Goal: Transaction & Acquisition: Purchase product/service

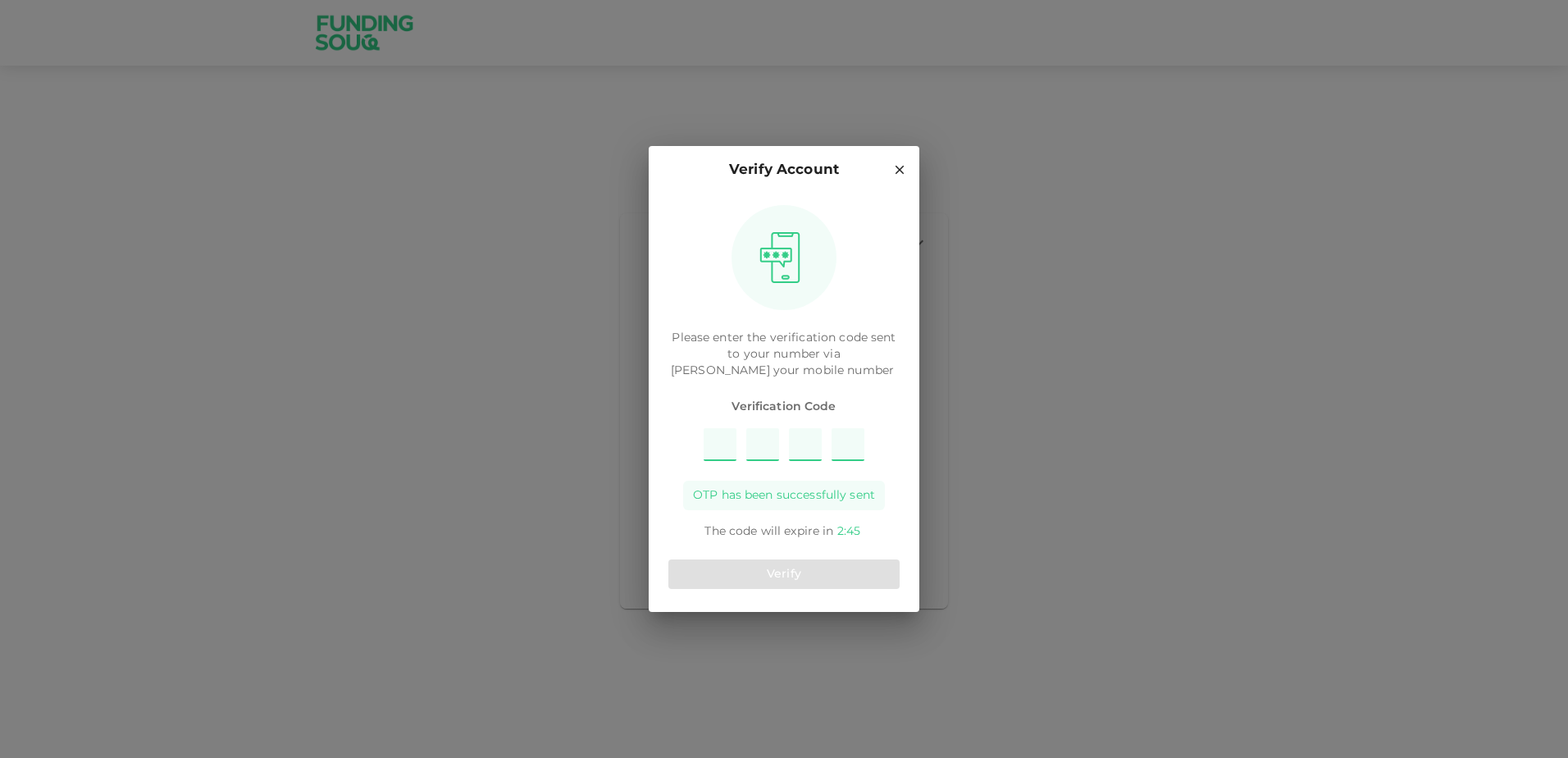
click at [722, 445] on input "Please enter OTP character 1" at bounding box center [720, 444] width 33 height 33
type input "6"
type input "5"
type input "8"
type input "1"
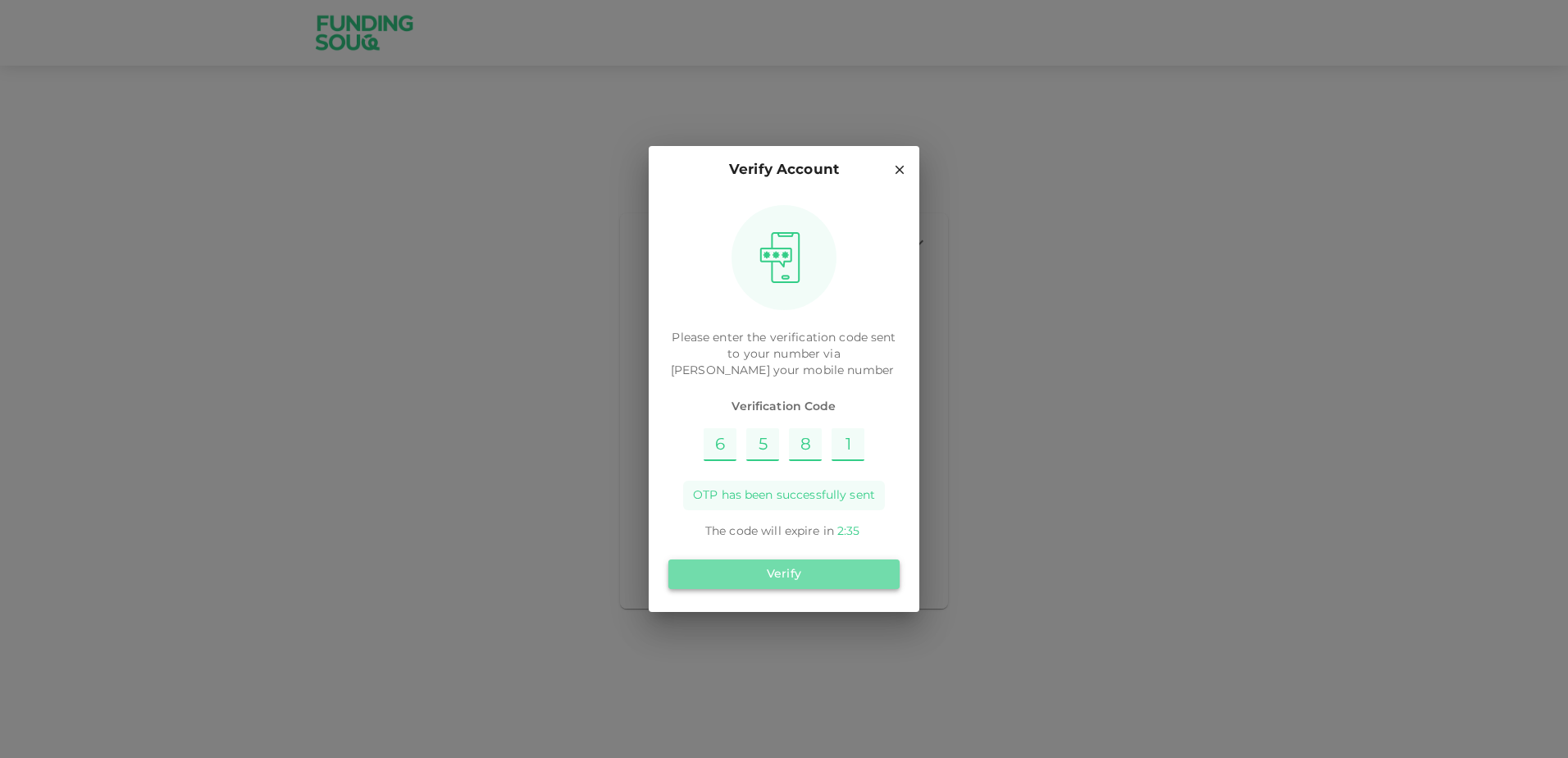
click at [855, 587] on button "Verify" at bounding box center [784, 574] width 232 height 30
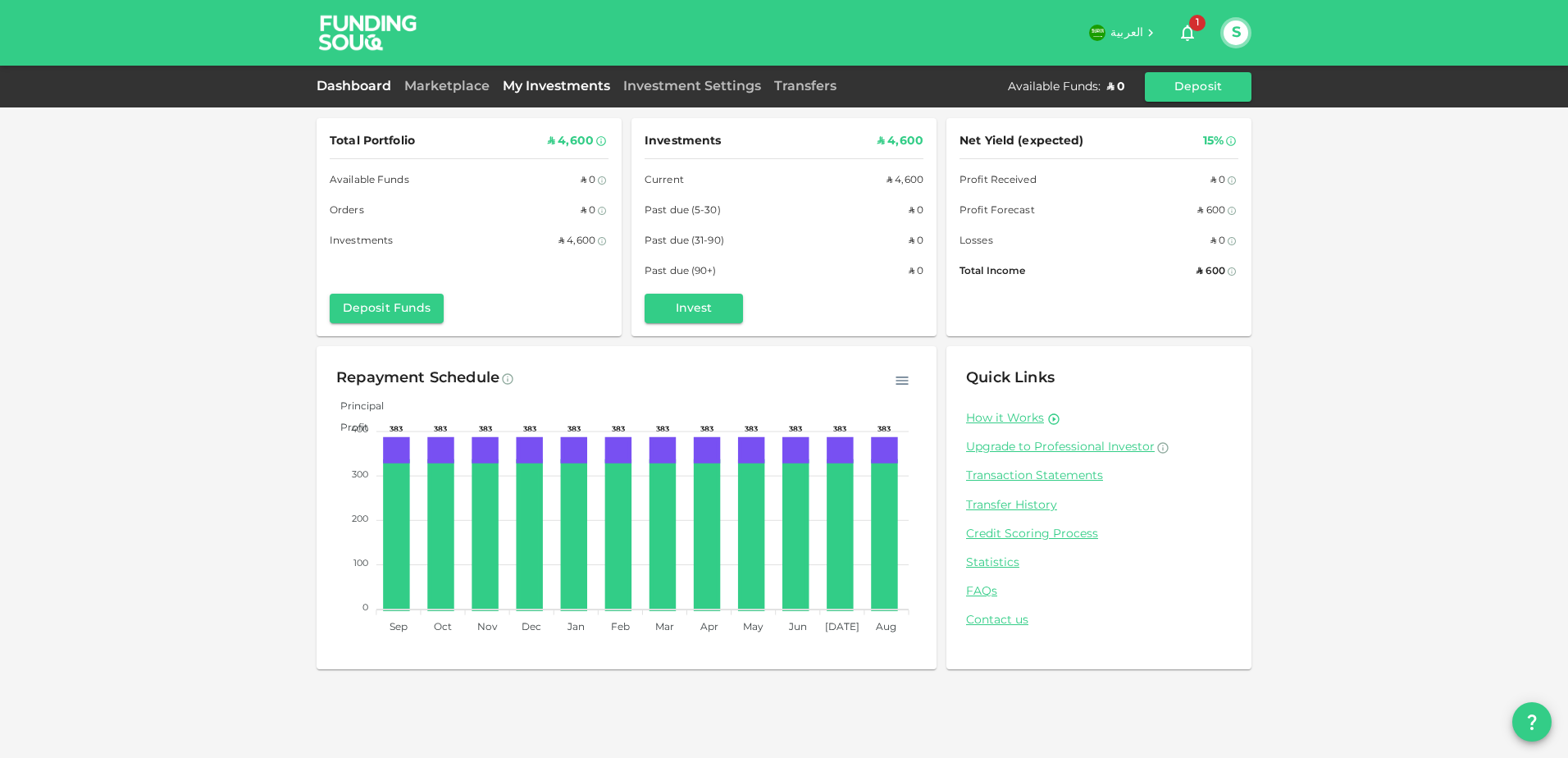
click at [539, 87] on link "My Investments" at bounding box center [556, 86] width 121 height 12
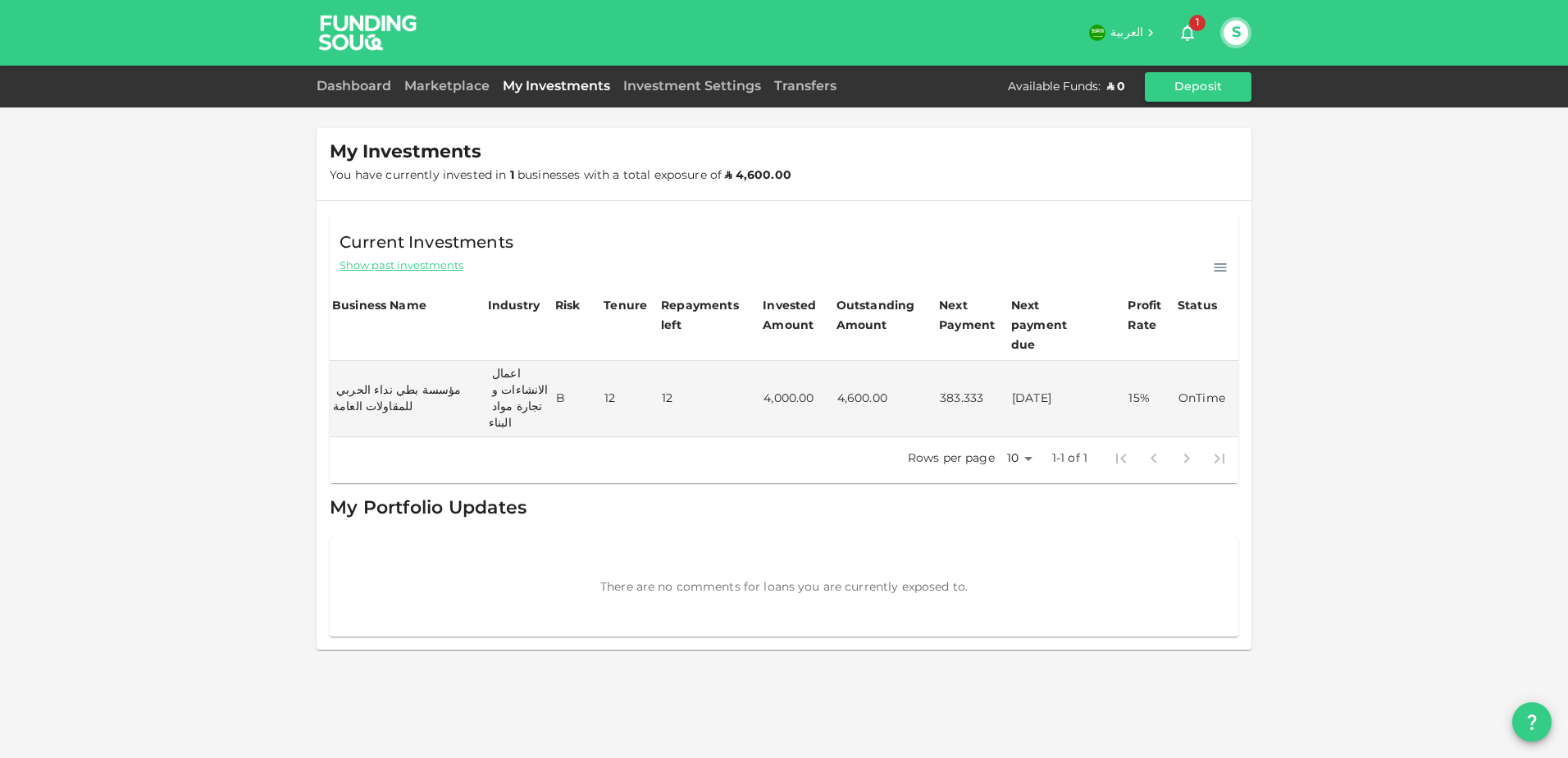
click at [1226, 269] on icon at bounding box center [1221, 268] width 12 height 8
click at [1199, 223] on div "Current Investments Show past investments Download CSV" at bounding box center [784, 246] width 909 height 62
click at [416, 82] on link "Marketplace" at bounding box center [447, 86] width 99 height 12
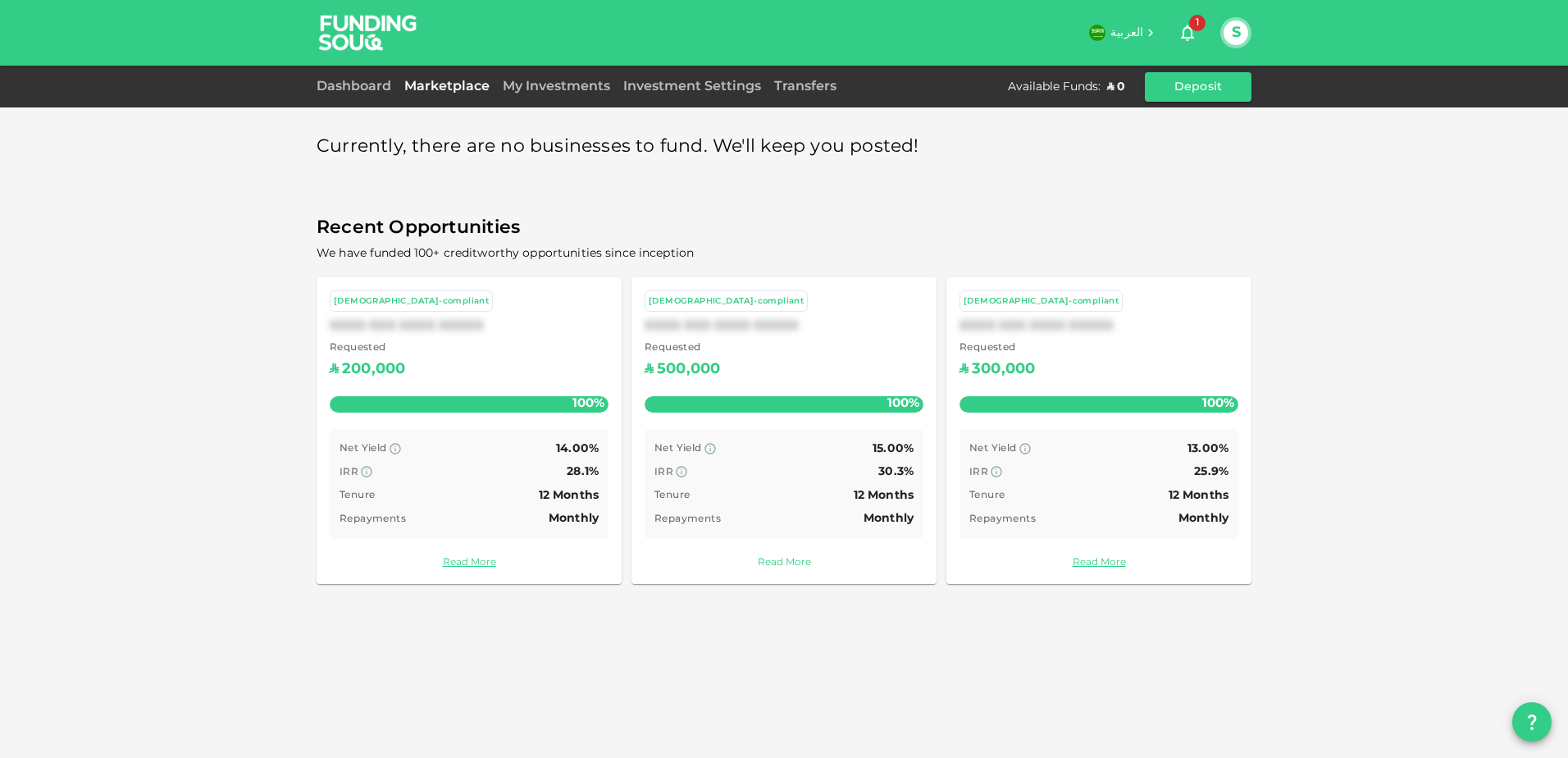
click at [782, 565] on link "Read More" at bounding box center [784, 563] width 279 height 16
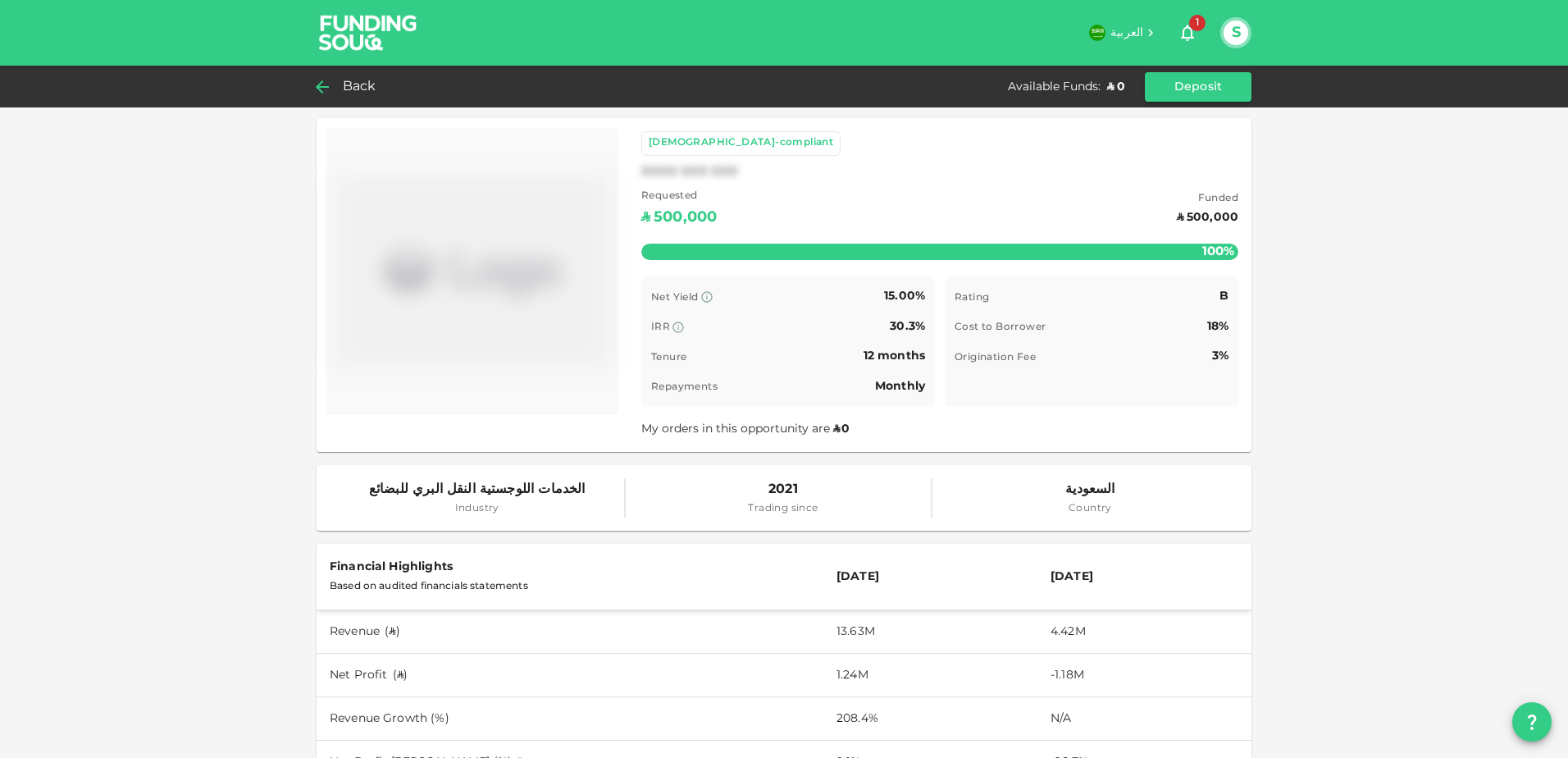
click at [340, 84] on div "Back" at bounding box center [350, 87] width 66 height 23
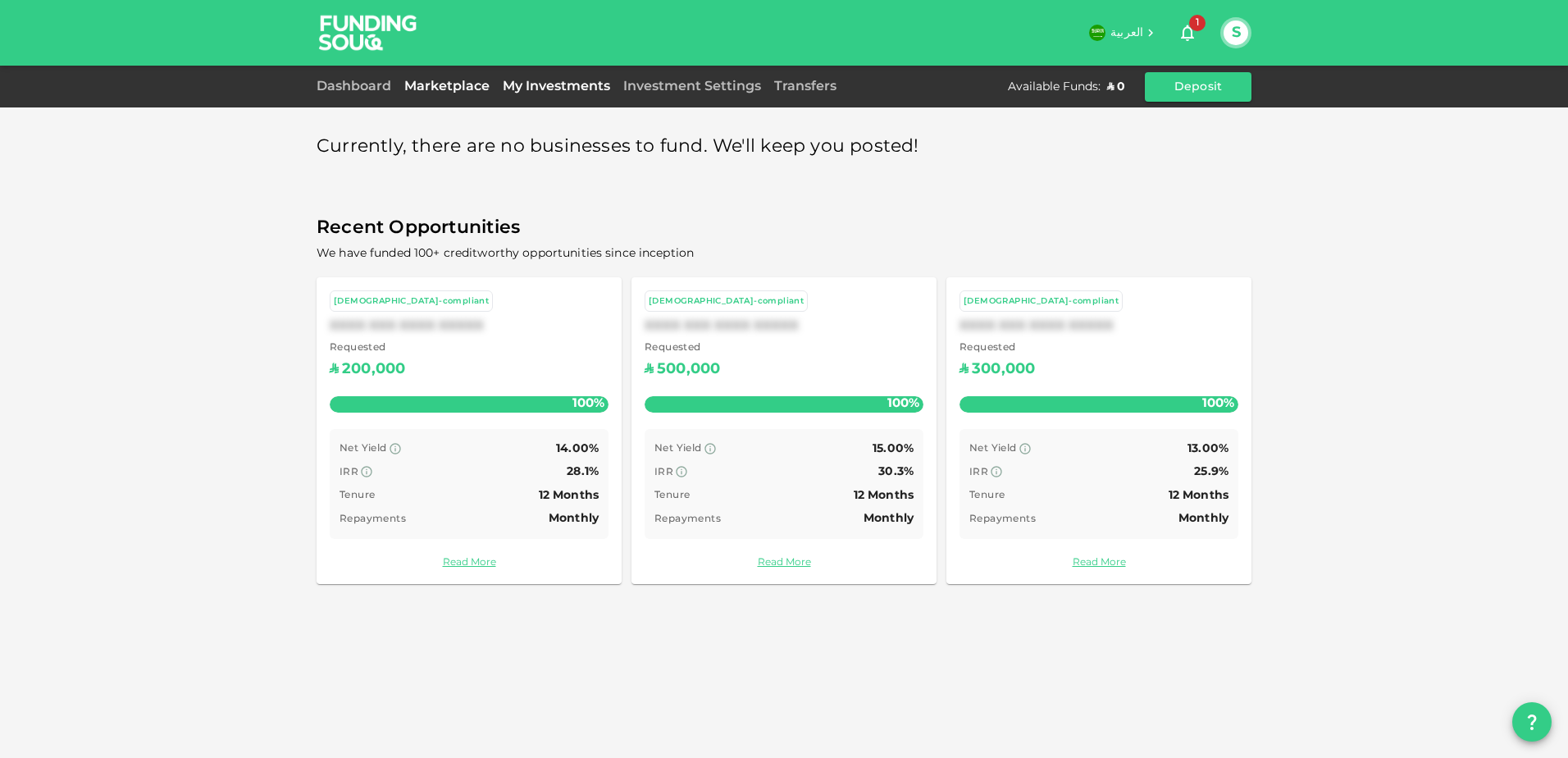
click at [552, 85] on link "My Investments" at bounding box center [556, 86] width 121 height 12
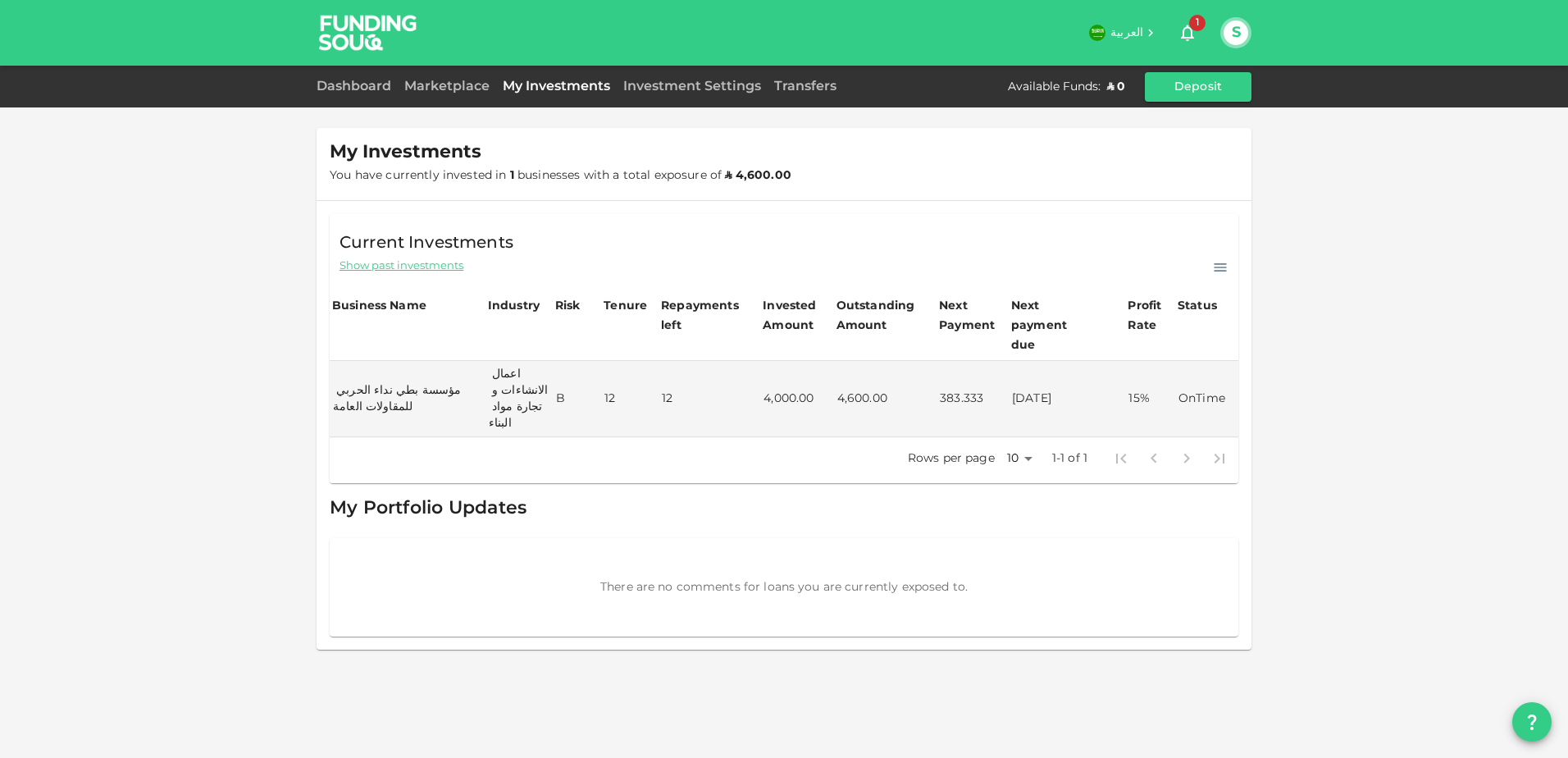
click at [1029, 442] on body "العربية 1 S Dashboard Marketplace My Investments Investment Settings Transfers …" at bounding box center [784, 379] width 1568 height 758
click at [1055, 237] on div at bounding box center [784, 379] width 1568 height 758
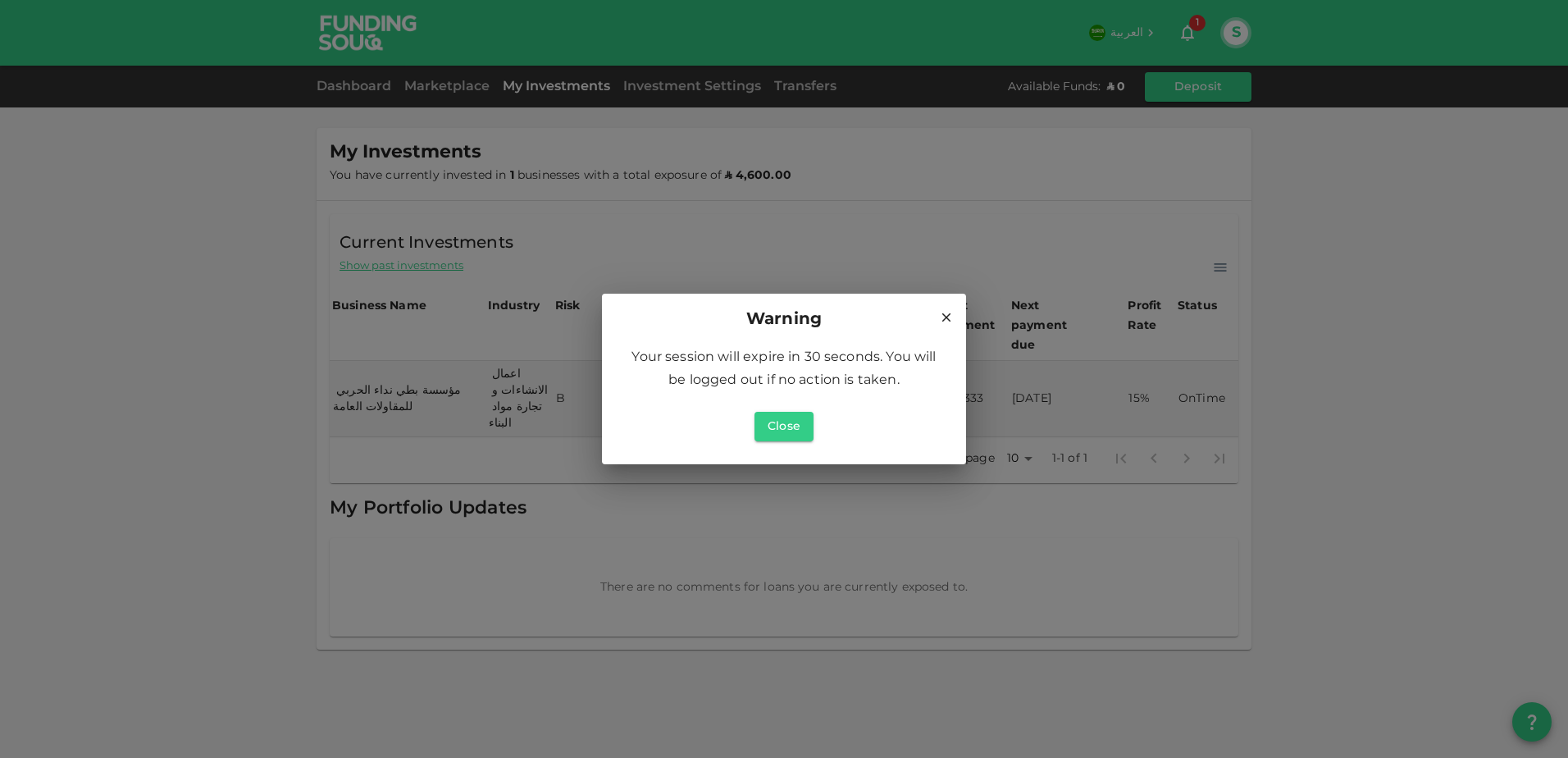
click at [942, 316] on icon at bounding box center [947, 318] width 15 height 15
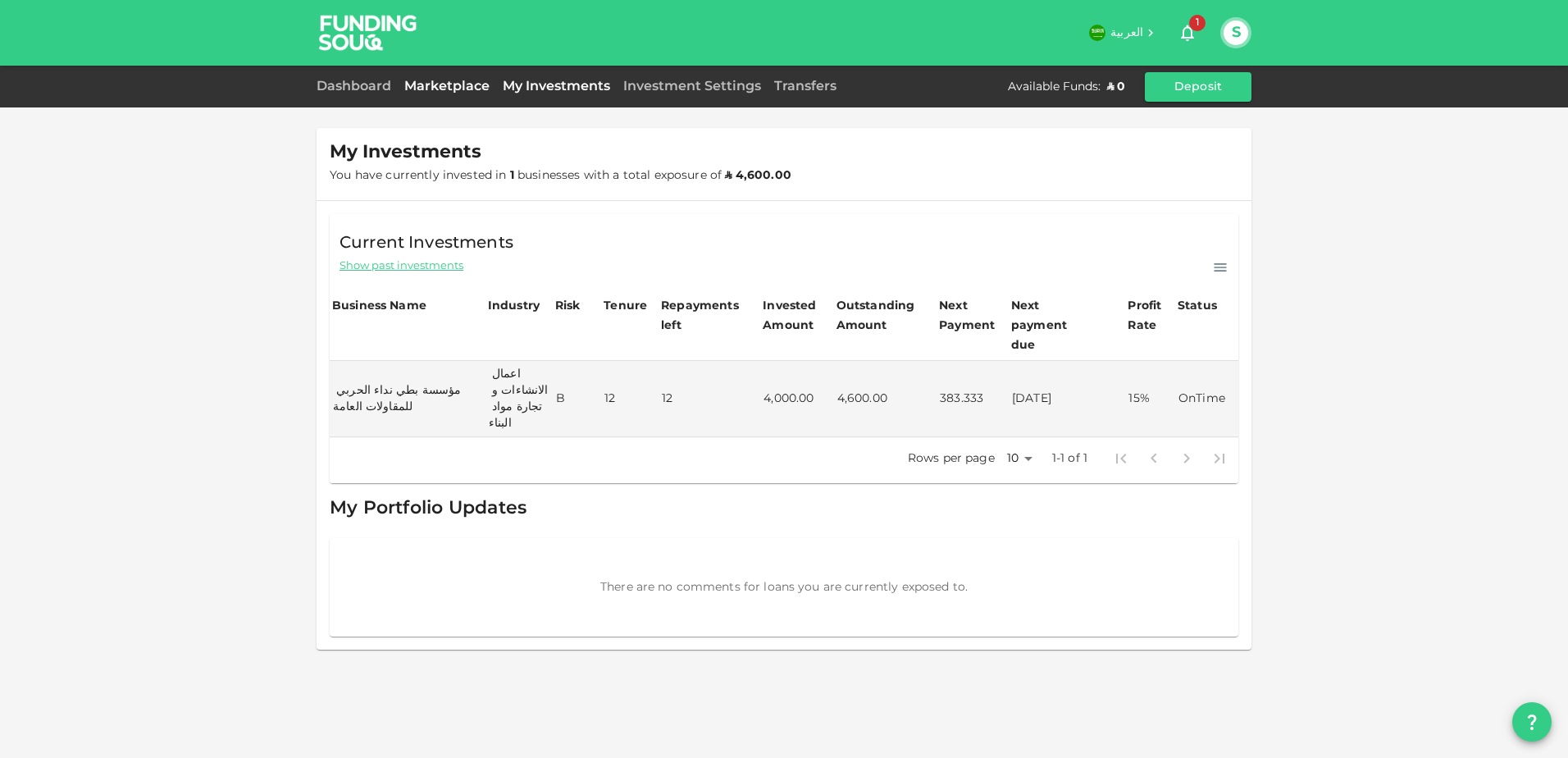
click at [458, 86] on link "Marketplace" at bounding box center [447, 86] width 99 height 12
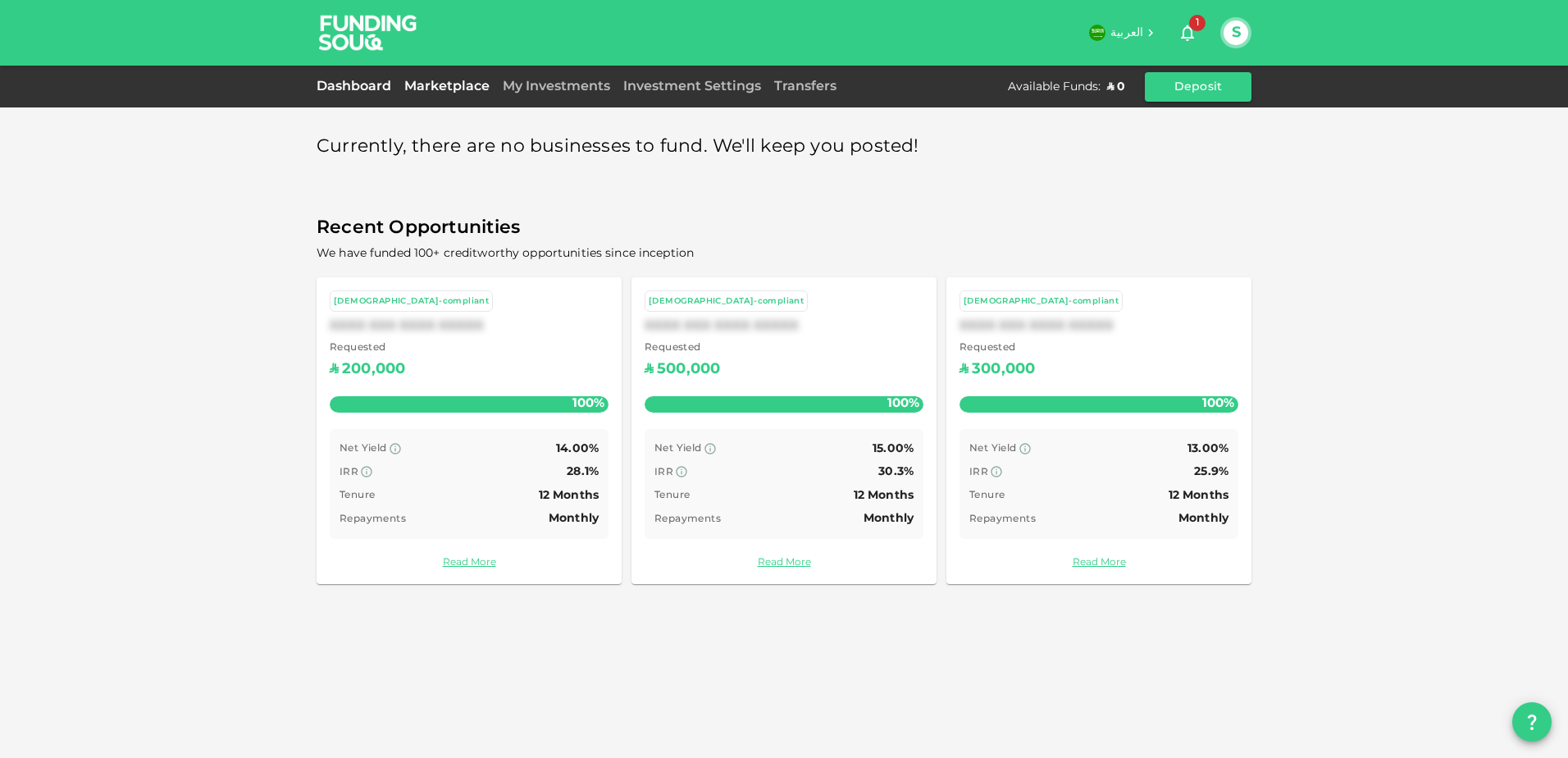
click at [353, 88] on link "Dashboard" at bounding box center [357, 86] width 81 height 12
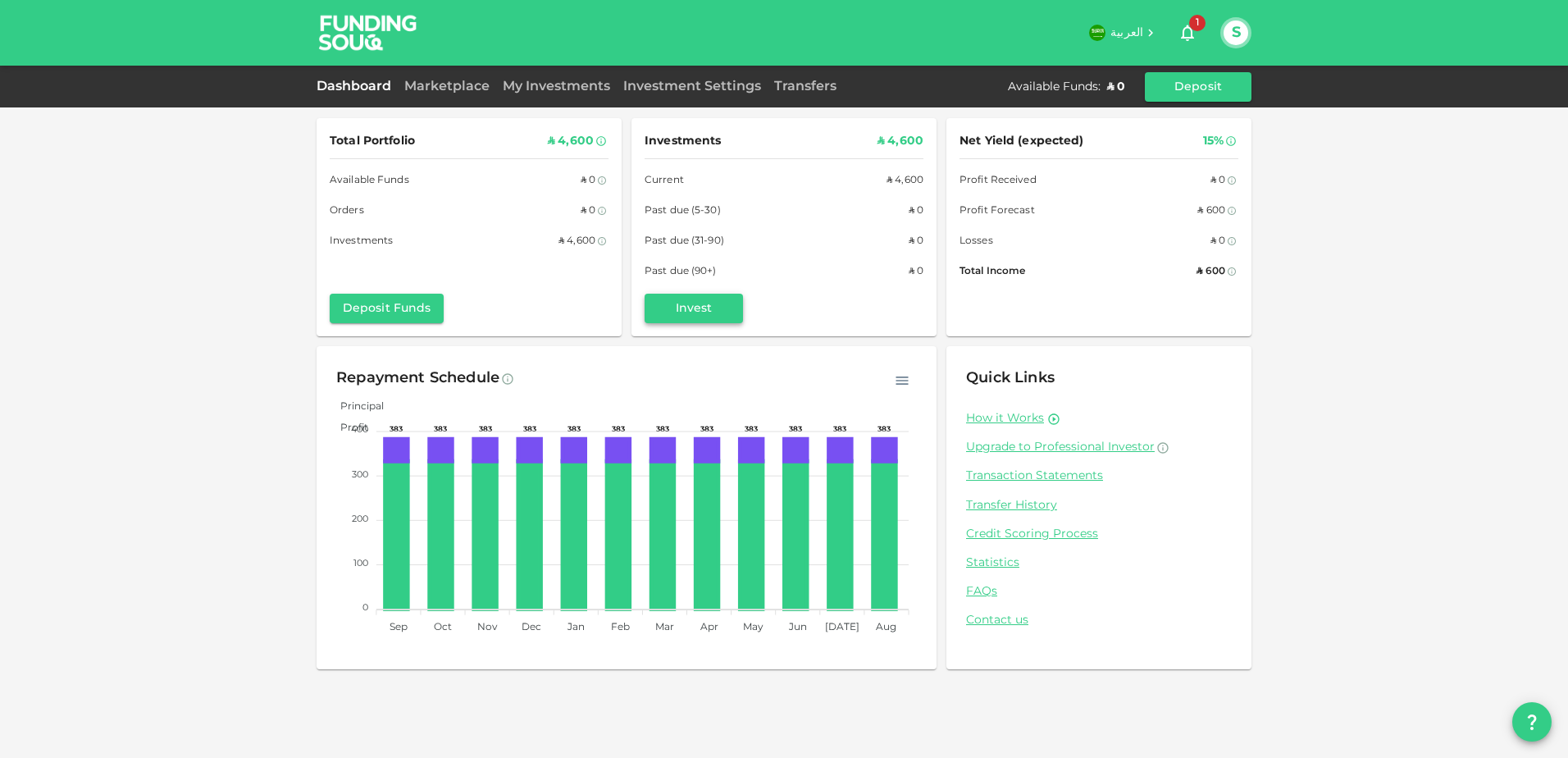
click at [702, 310] on button "Invest" at bounding box center [694, 309] width 99 height 30
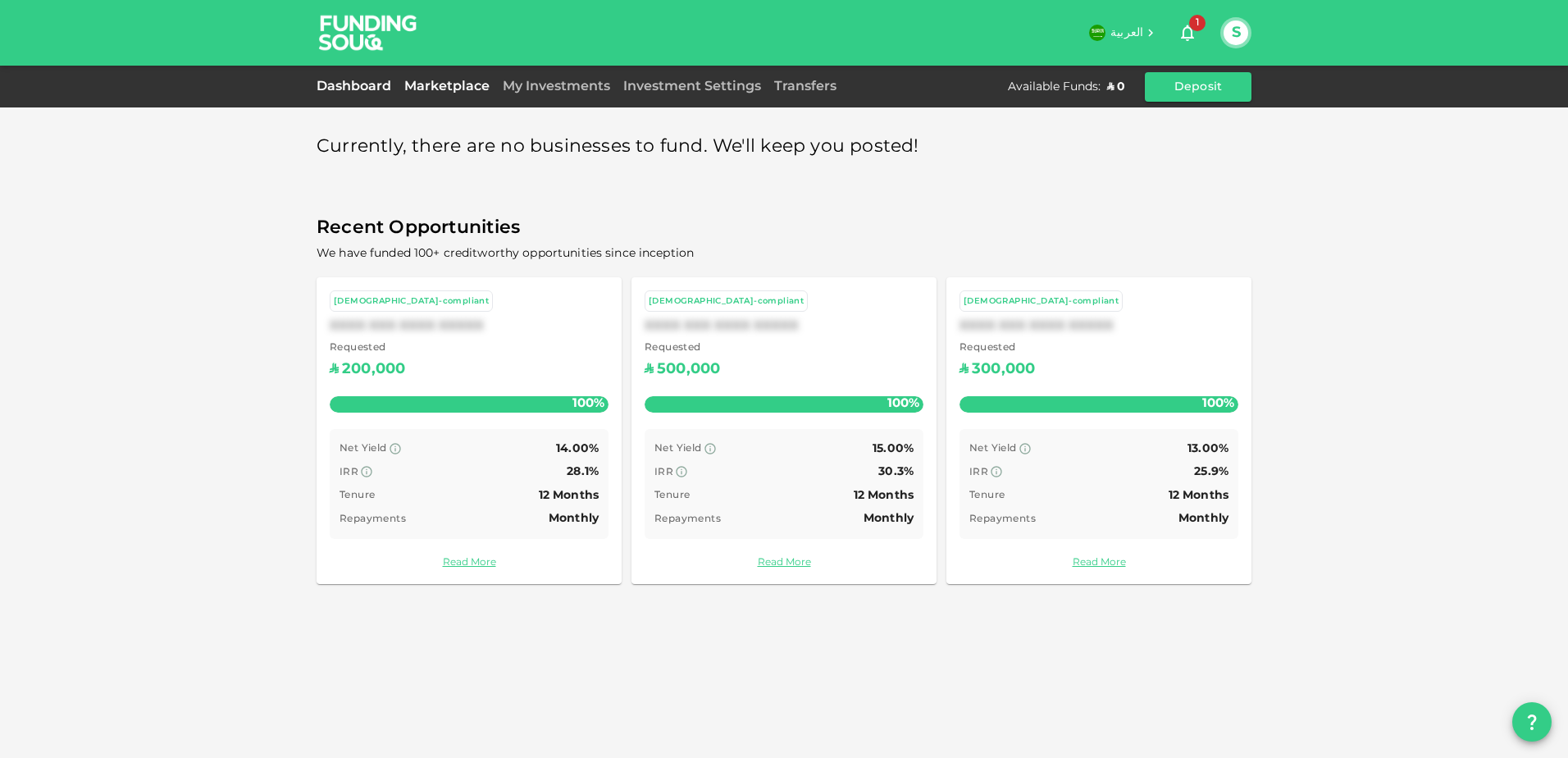
click at [359, 88] on link "Dashboard" at bounding box center [357, 86] width 81 height 12
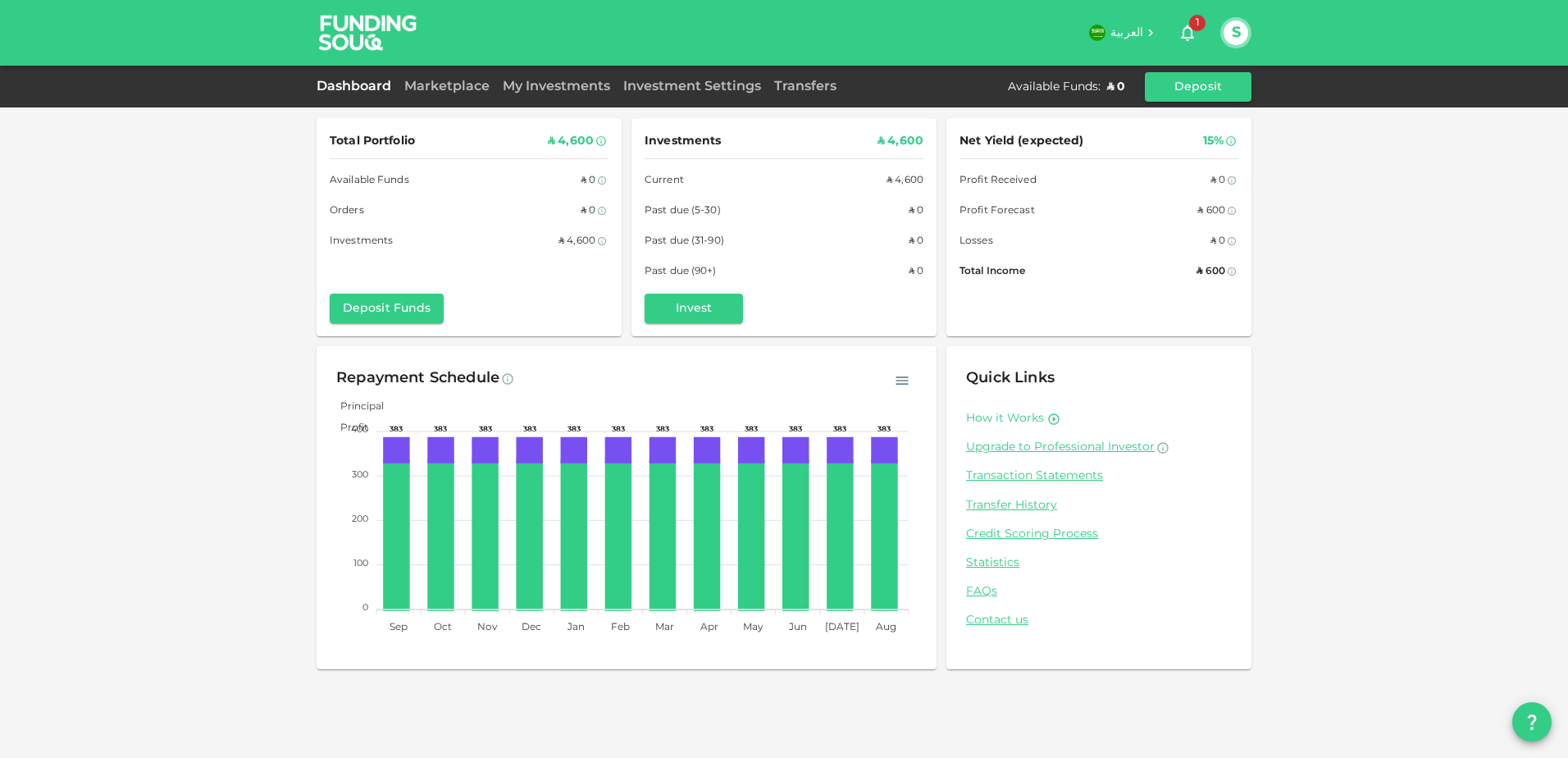
click at [1029, 417] on link "How it Works" at bounding box center [1005, 419] width 78 height 16
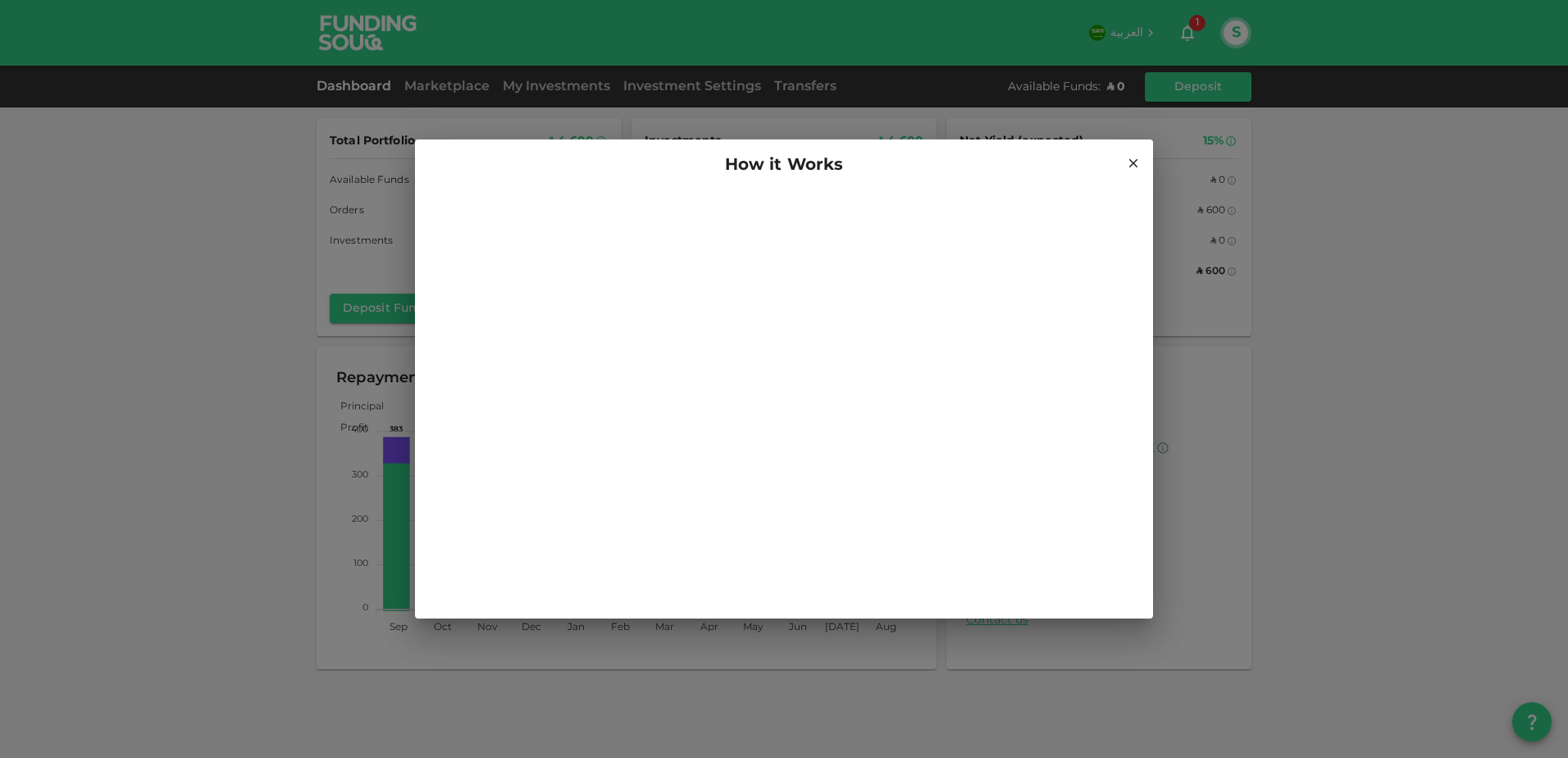
click at [1129, 160] on icon at bounding box center [1134, 163] width 15 height 15
